Goal: Information Seeking & Learning: Understand process/instructions

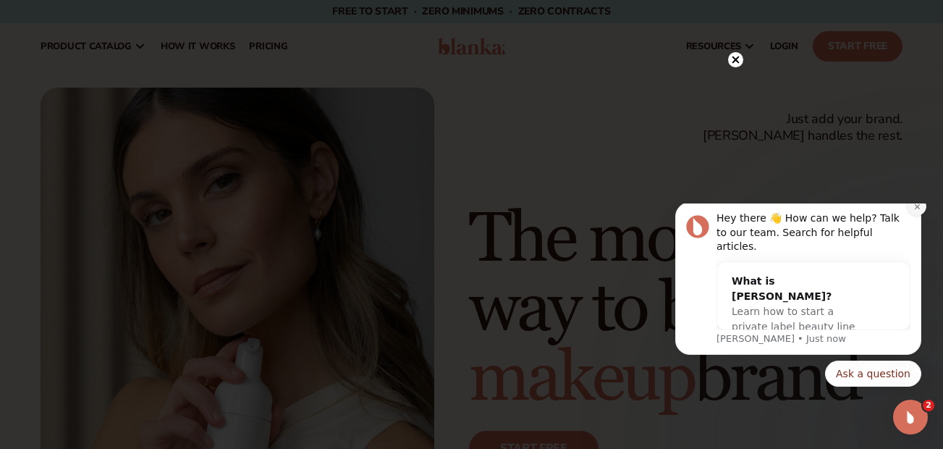
click at [916, 211] on icon "Dismiss notification" at bounding box center [917, 207] width 8 height 8
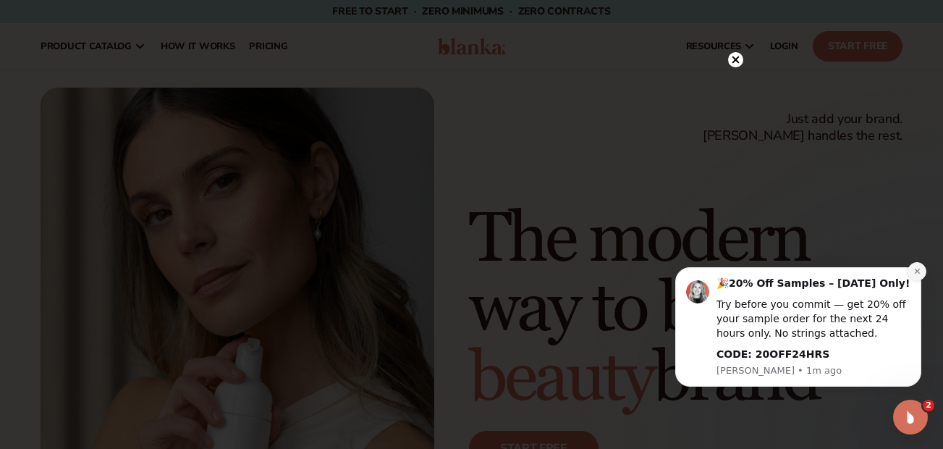
click at [918, 275] on icon "Dismiss notification" at bounding box center [917, 271] width 8 height 8
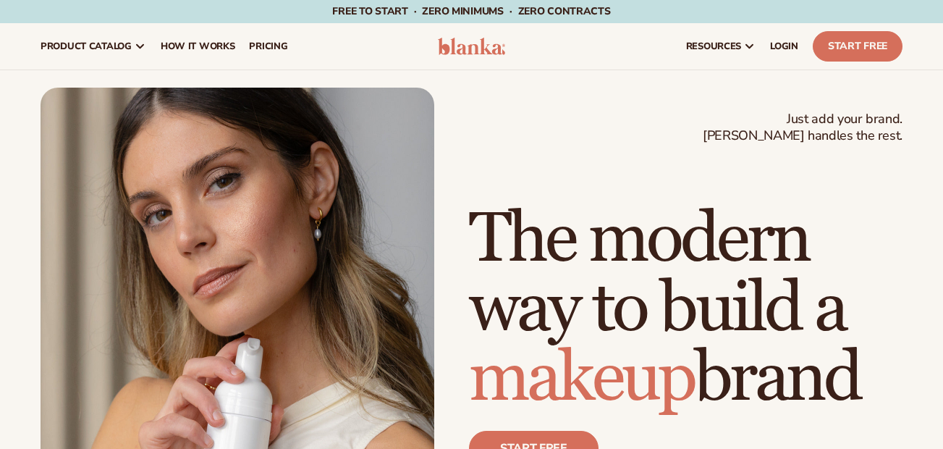
scroll to position [586, 0]
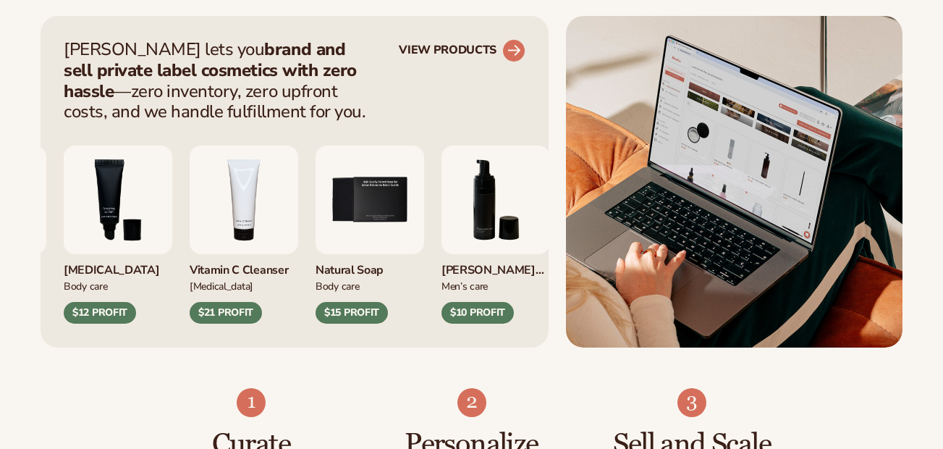
click at [487, 43] on link "VIEW PRODUCTS" at bounding box center [462, 50] width 127 height 23
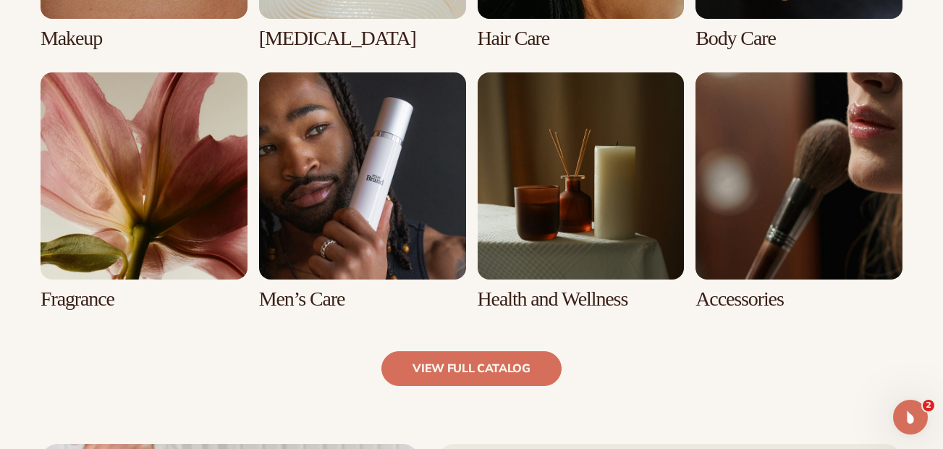
scroll to position [1441, 0]
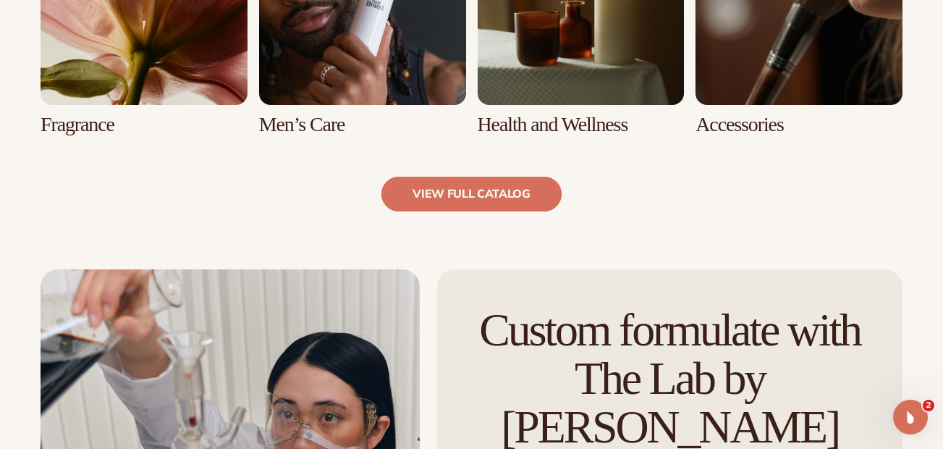
click at [525, 196] on link "view full catalog" at bounding box center [471, 194] width 180 height 35
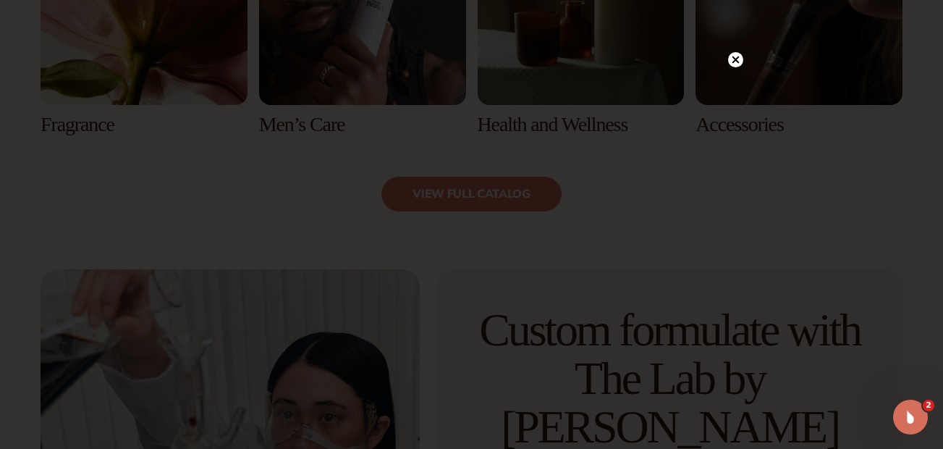
click at [732, 63] on circle at bounding box center [735, 59] width 15 height 15
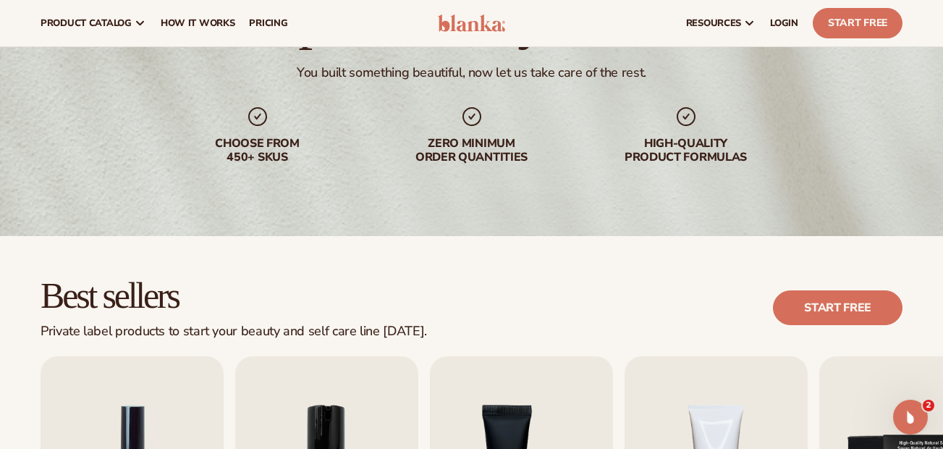
scroll to position [0, 0]
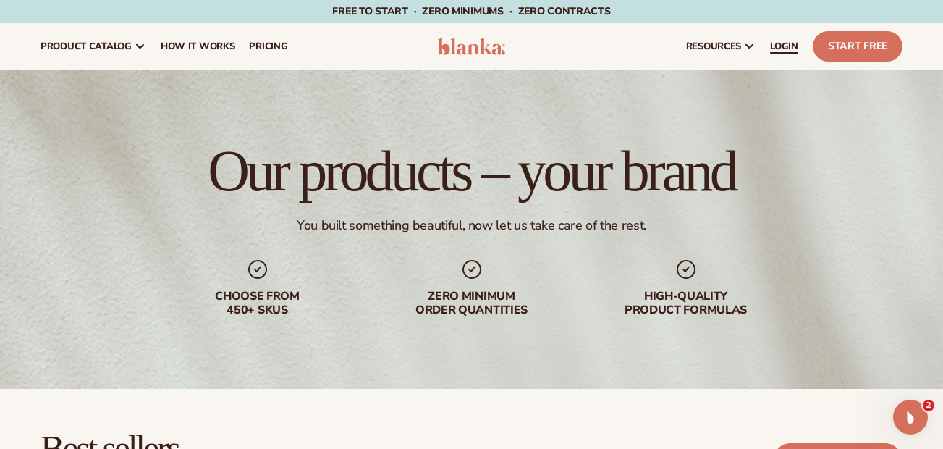
click at [787, 49] on span "LOGIN" at bounding box center [784, 47] width 28 height 12
click at [212, 54] on link "How It Works" at bounding box center [197, 46] width 89 height 46
